Goal: Navigation & Orientation: Find specific page/section

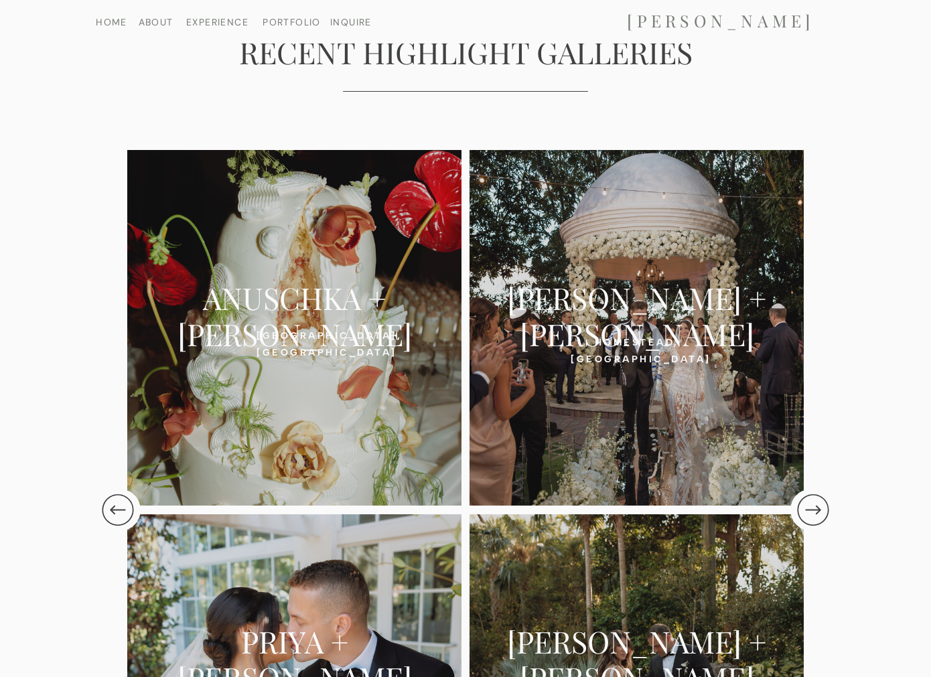
scroll to position [2702, 0]
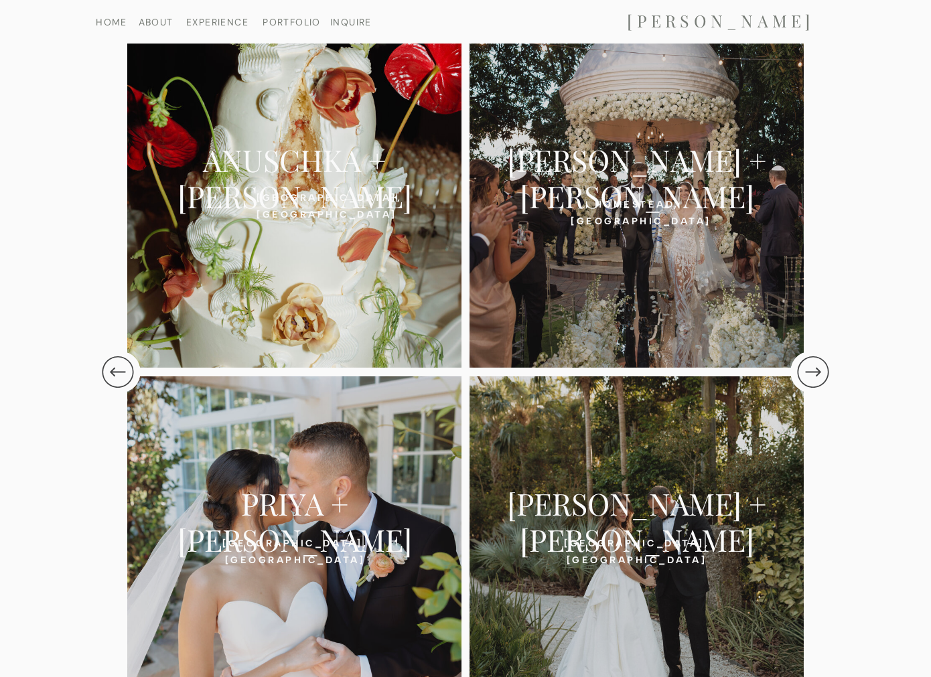
click at [313, 228] on div at bounding box center [294, 190] width 334 height 356
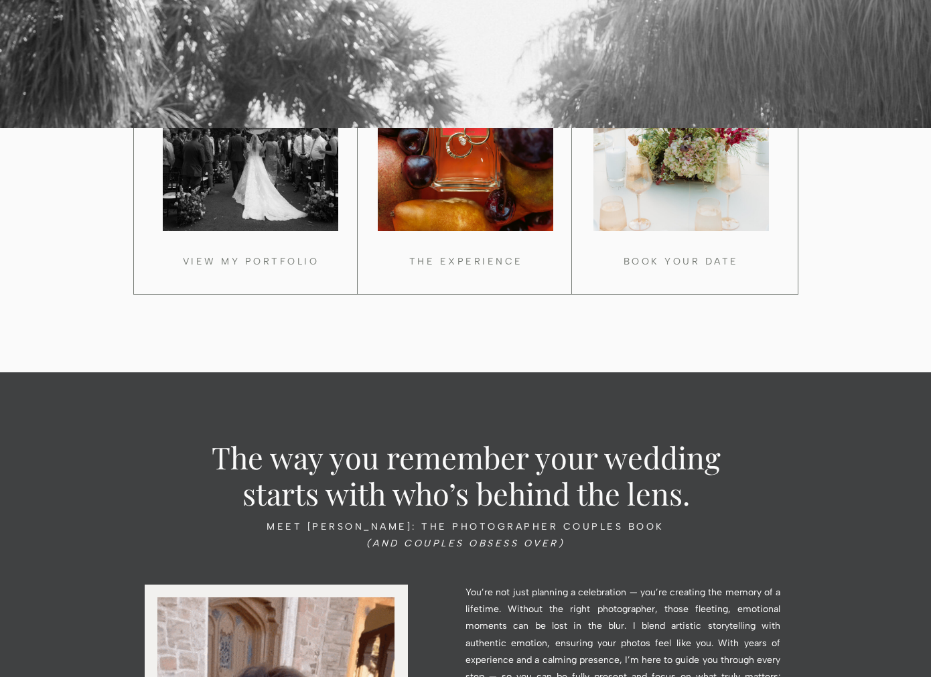
scroll to position [232, 0]
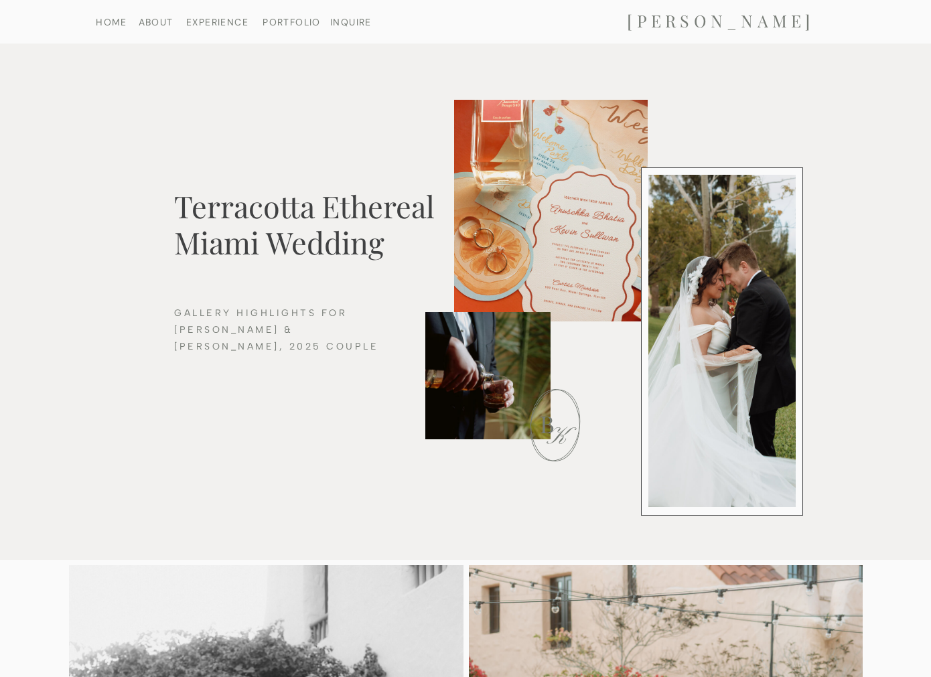
click at [210, 20] on nav "EXPERIENCE" at bounding box center [217, 21] width 69 height 9
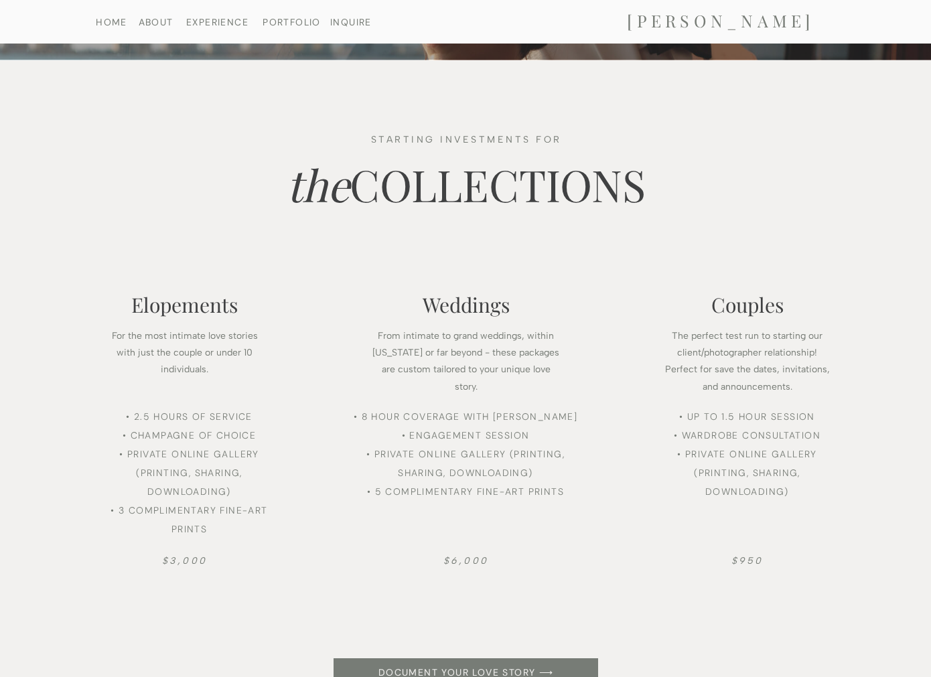
scroll to position [919, 0]
